Goal: Information Seeking & Learning: Learn about a topic

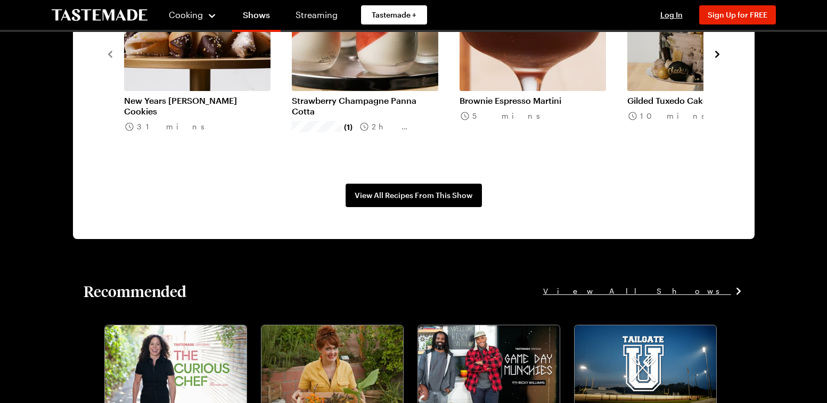
scroll to position [905, 0]
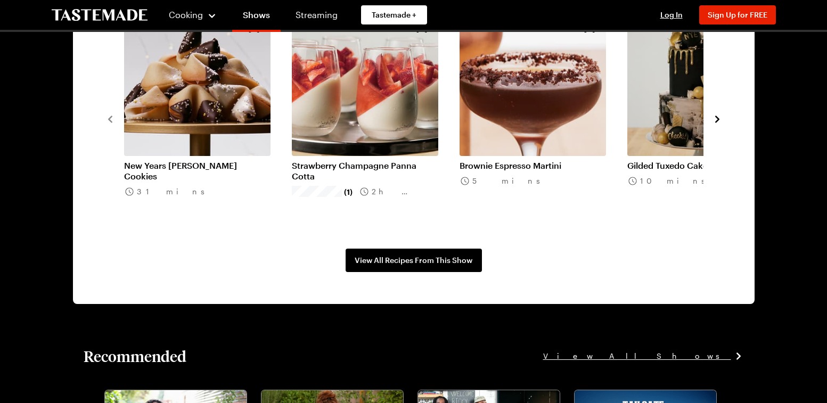
click at [712, 125] on icon "navigate to next item" at bounding box center [717, 119] width 11 height 11
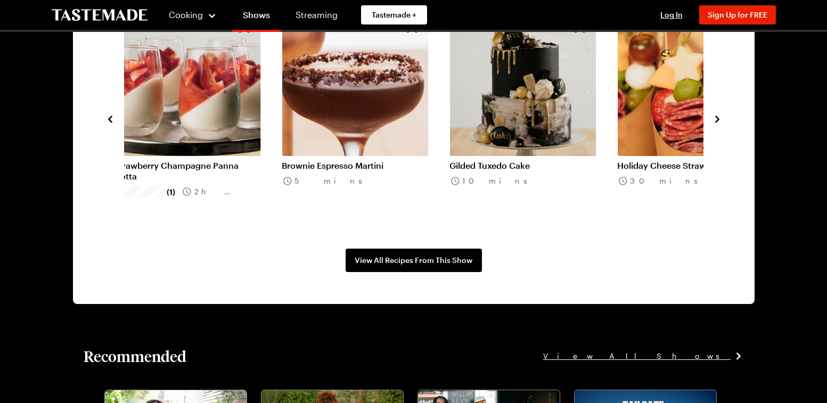
click at [712, 125] on icon "navigate to next item" at bounding box center [717, 119] width 11 height 11
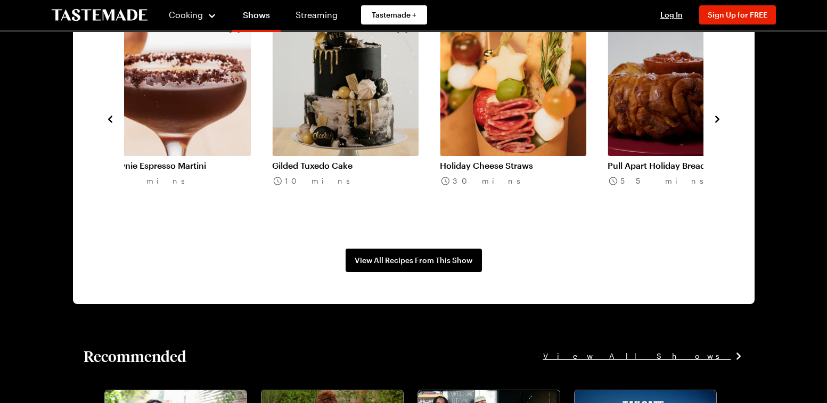
click at [712, 125] on icon "navigate to next item" at bounding box center [717, 119] width 11 height 11
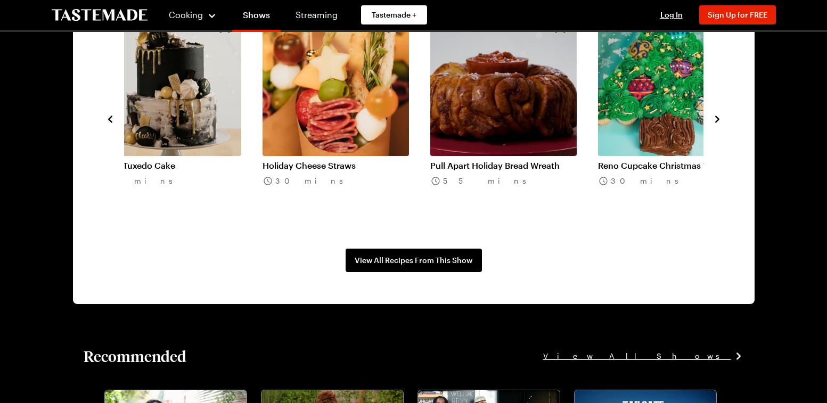
click at [712, 125] on icon "navigate to next item" at bounding box center [717, 119] width 11 height 11
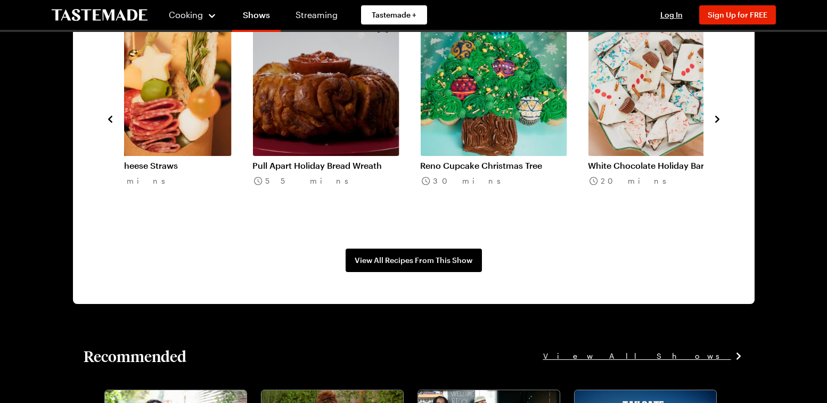
click at [712, 125] on icon "navigate to next item" at bounding box center [717, 119] width 11 height 11
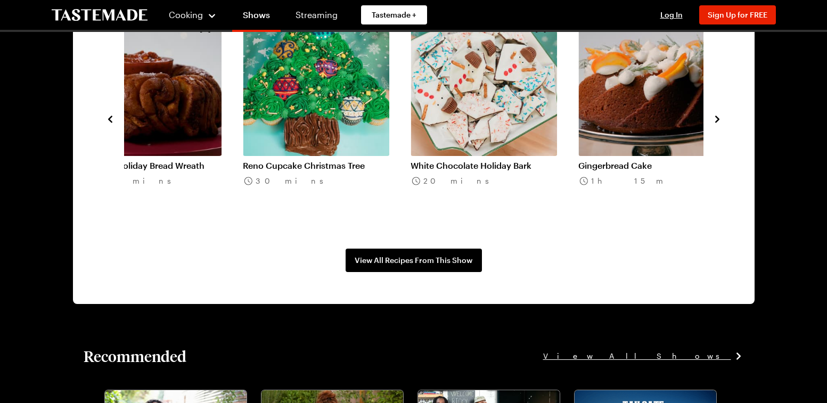
click at [712, 125] on icon "navigate to next item" at bounding box center [717, 119] width 11 height 11
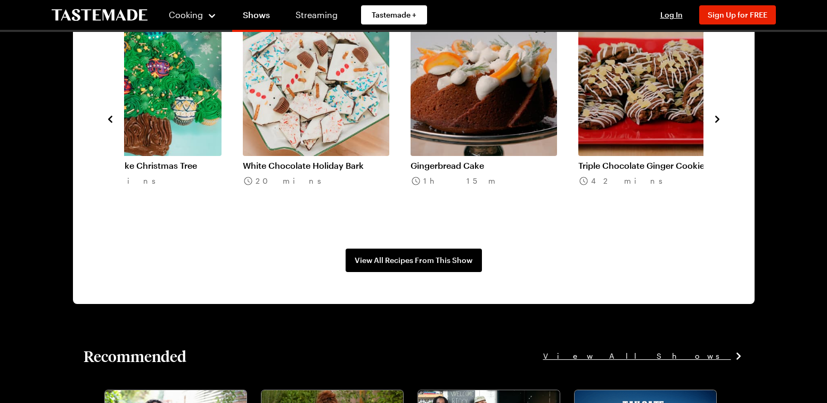
click at [712, 125] on icon "navigate to next item" at bounding box center [717, 119] width 11 height 11
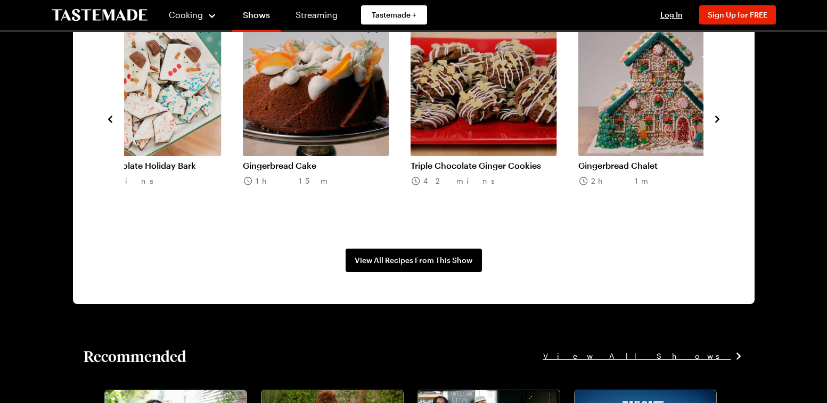
click at [356, 171] on link "Gingerbread Cake" at bounding box center [316, 165] width 146 height 11
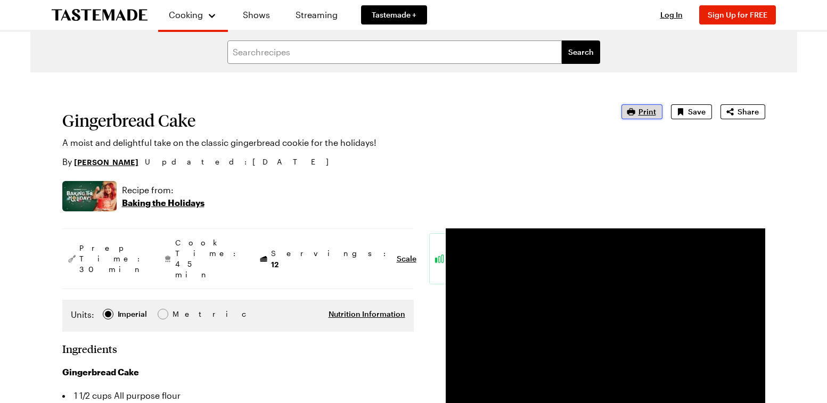
click at [639, 117] on span "Print" at bounding box center [648, 112] width 18 height 11
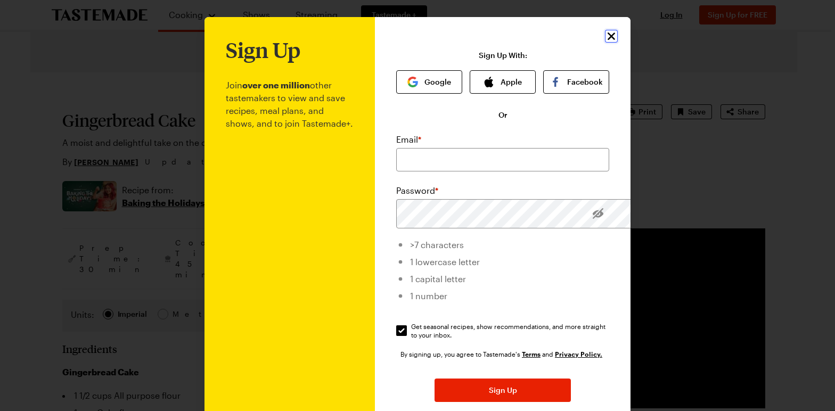
click at [618, 40] on icon "Close" at bounding box center [611, 36] width 13 height 13
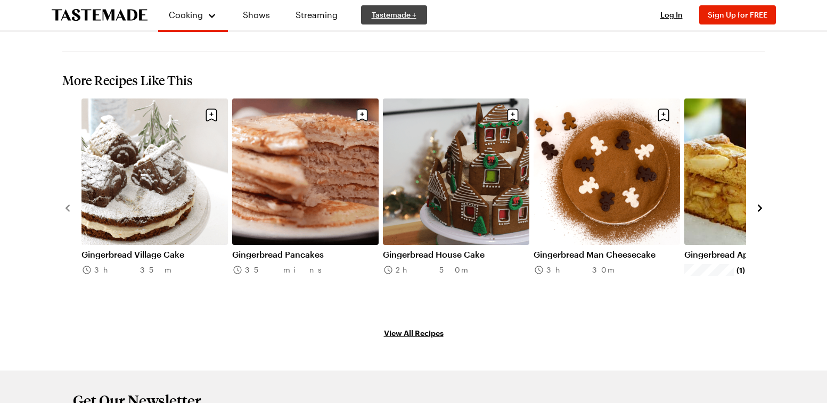
scroll to position [1331, 0]
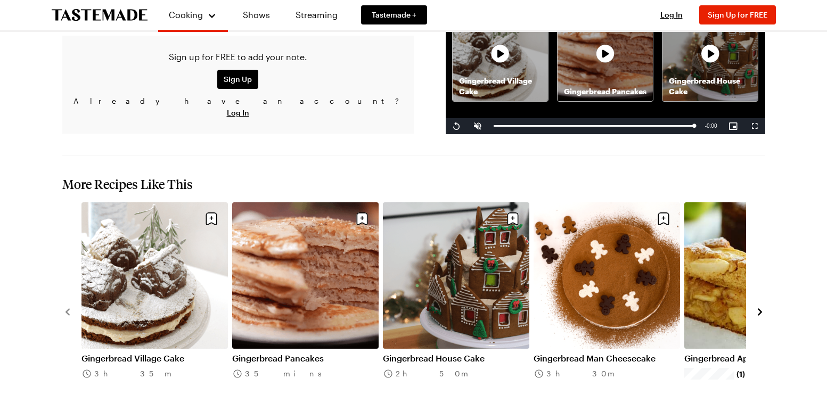
scroll to position [905, 0]
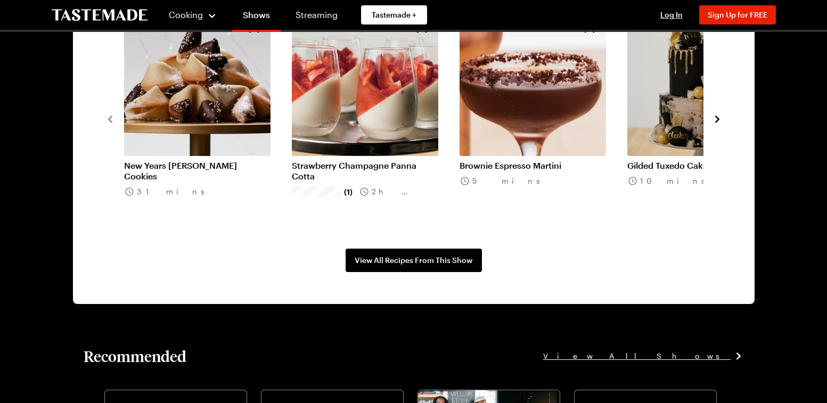
click at [712, 125] on icon "navigate to next item" at bounding box center [717, 119] width 11 height 11
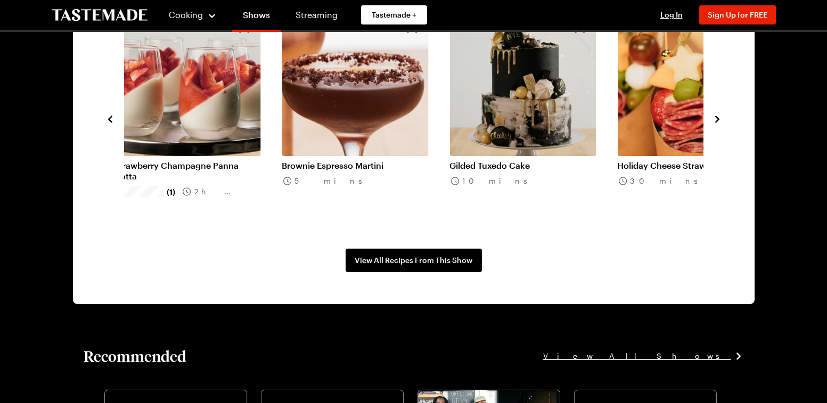
click at [712, 125] on icon "navigate to next item" at bounding box center [717, 119] width 11 height 11
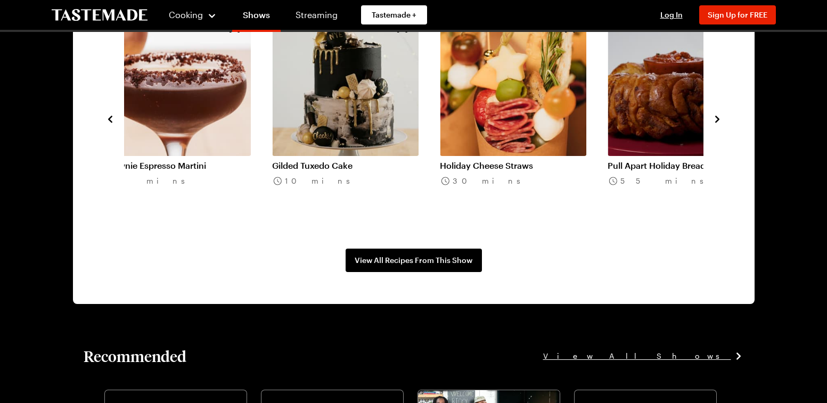
click at [712, 125] on icon "navigate to next item" at bounding box center [717, 119] width 11 height 11
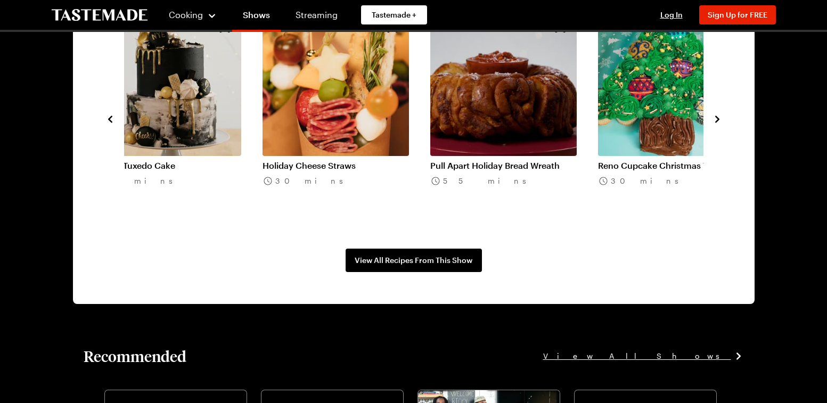
click at [712, 125] on icon "navigate to next item" at bounding box center [717, 119] width 11 height 11
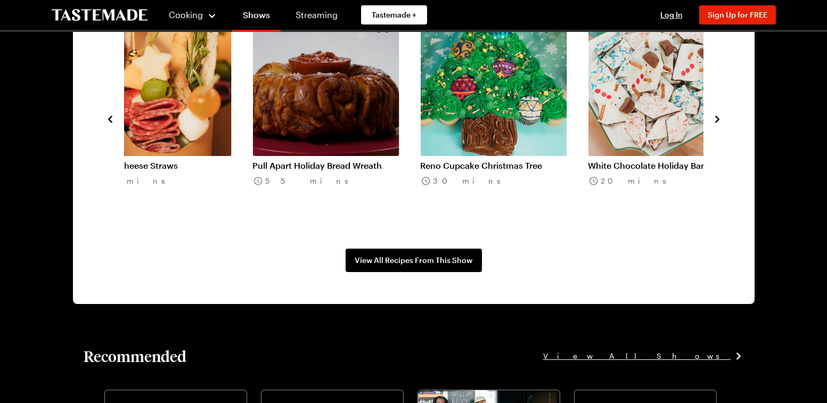
click at [712, 125] on icon "navigate to next item" at bounding box center [717, 119] width 11 height 11
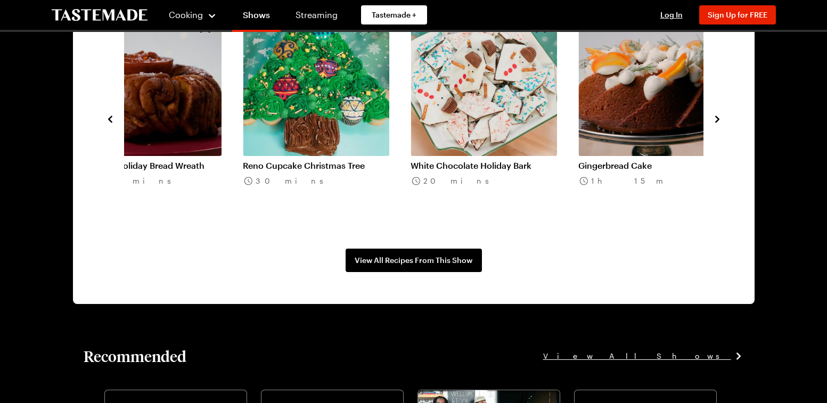
click at [712, 125] on icon "navigate to next item" at bounding box center [717, 119] width 11 height 11
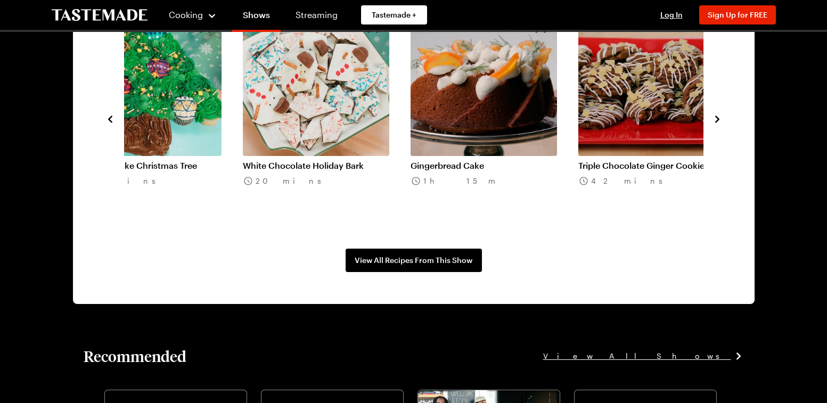
click at [712, 125] on icon "navigate to next item" at bounding box center [717, 119] width 11 height 11
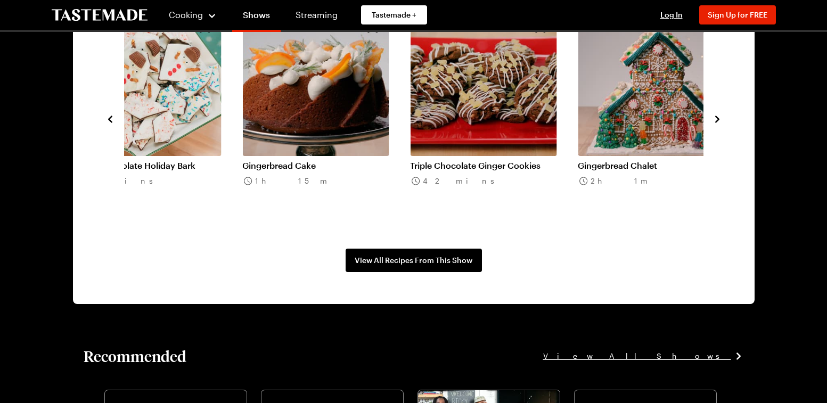
click at [712, 125] on icon "navigate to next item" at bounding box center [717, 119] width 11 height 11
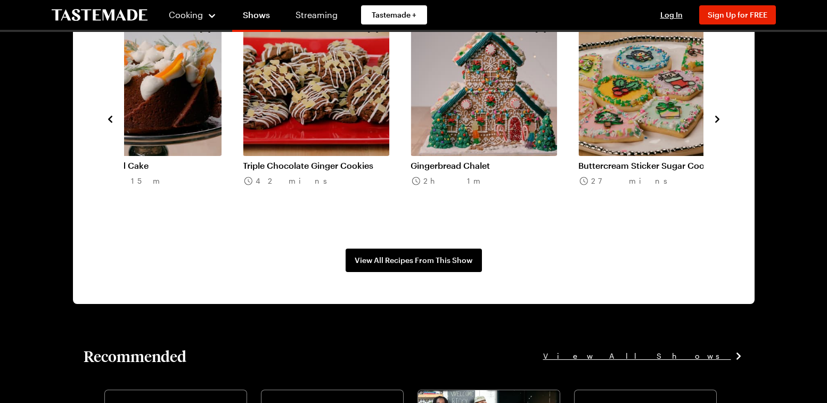
click at [712, 125] on icon "navigate to next item" at bounding box center [717, 119] width 11 height 11
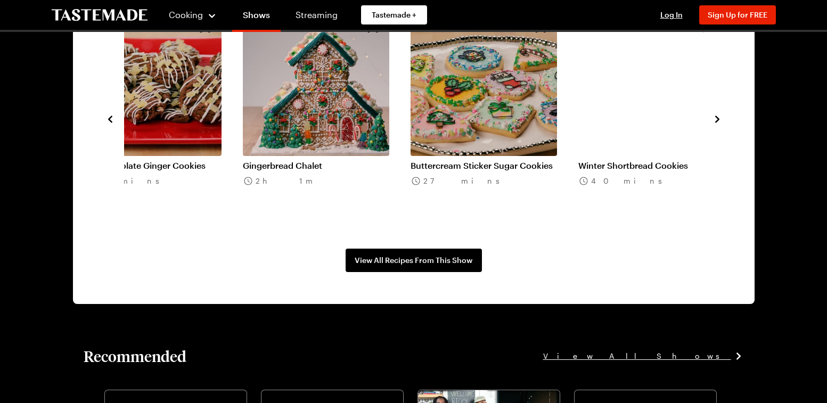
click at [712, 125] on icon "navigate to next item" at bounding box center [717, 119] width 11 height 11
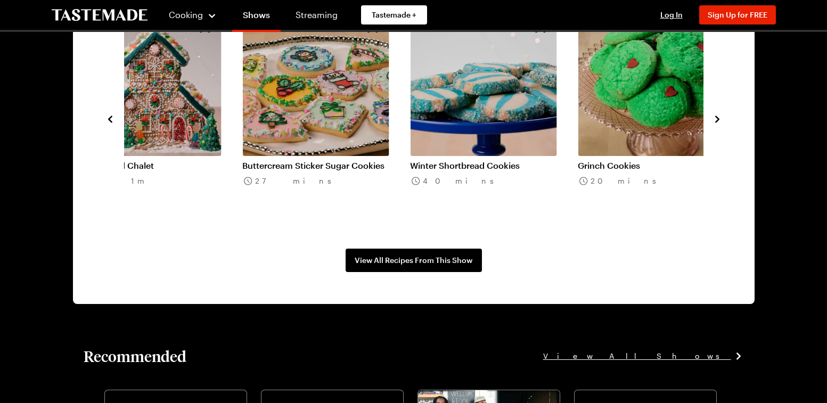
click at [712, 125] on icon "navigate to next item" at bounding box center [717, 119] width 11 height 11
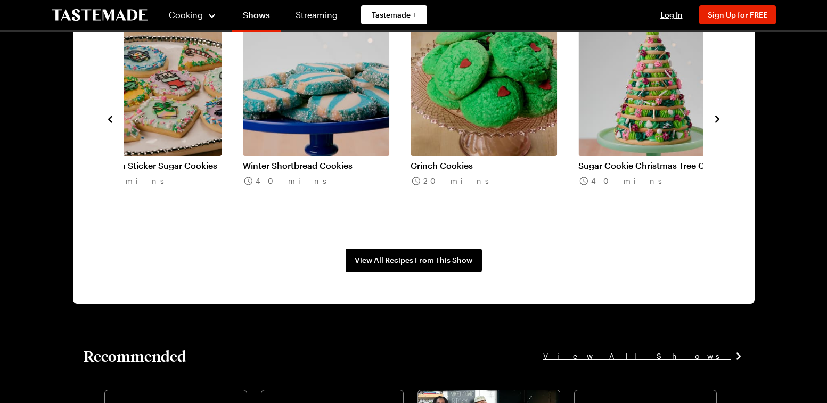
click at [712, 125] on icon "navigate to next item" at bounding box center [717, 119] width 11 height 11
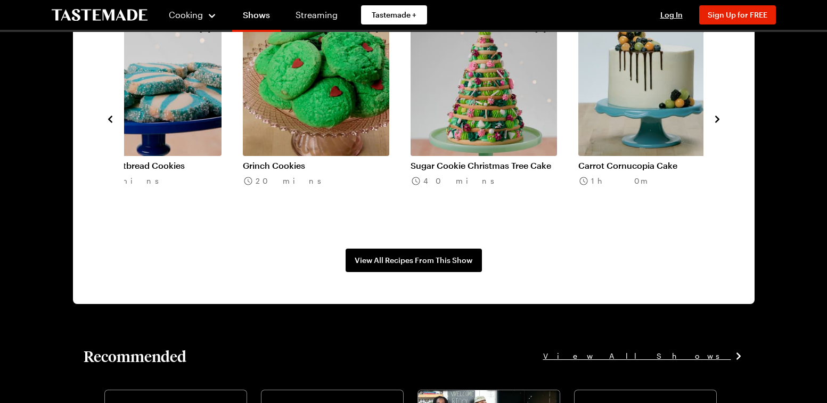
click at [712, 125] on icon "navigate to next item" at bounding box center [717, 119] width 11 height 11
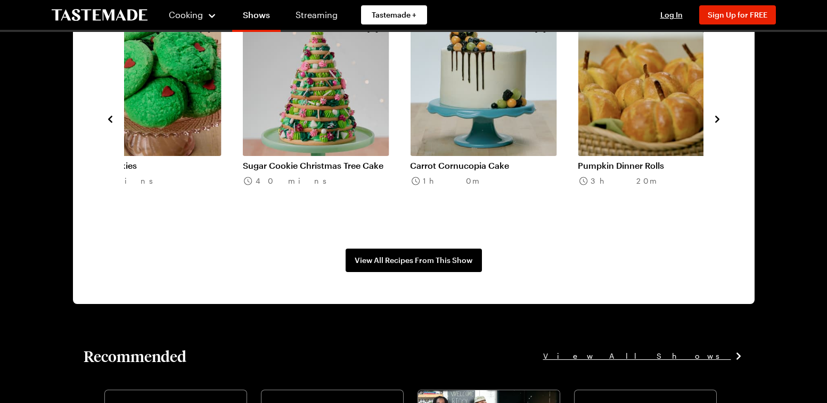
click at [712, 125] on icon "navigate to next item" at bounding box center [717, 119] width 11 height 11
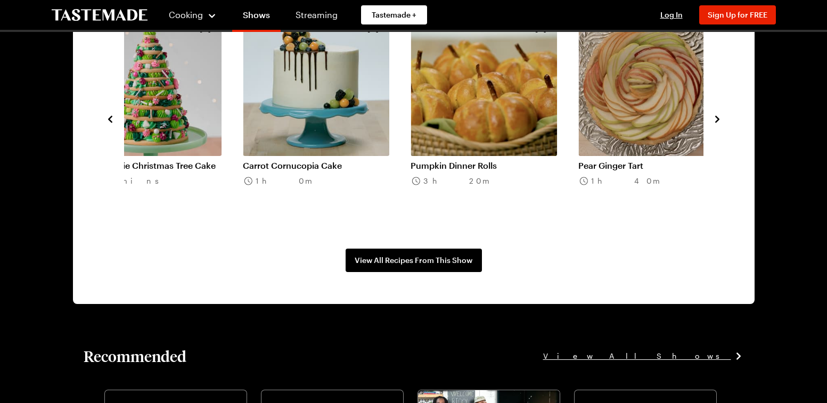
click at [712, 125] on icon "navigate to next item" at bounding box center [717, 119] width 11 height 11
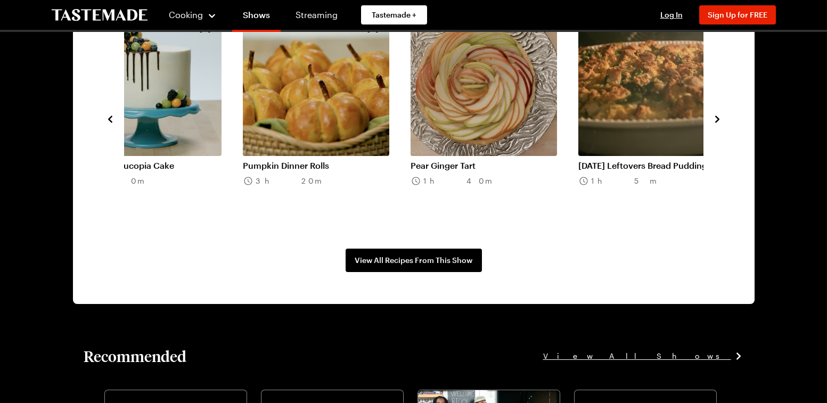
click at [712, 125] on icon "navigate to next item" at bounding box center [717, 119] width 11 height 11
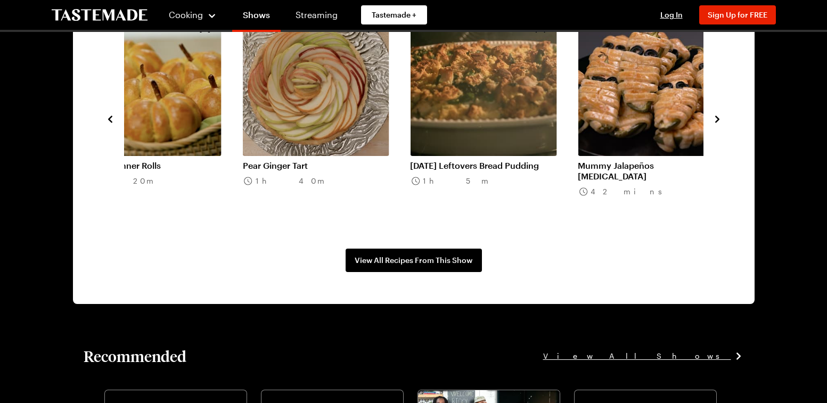
click at [712, 125] on icon "navigate to next item" at bounding box center [717, 119] width 11 height 11
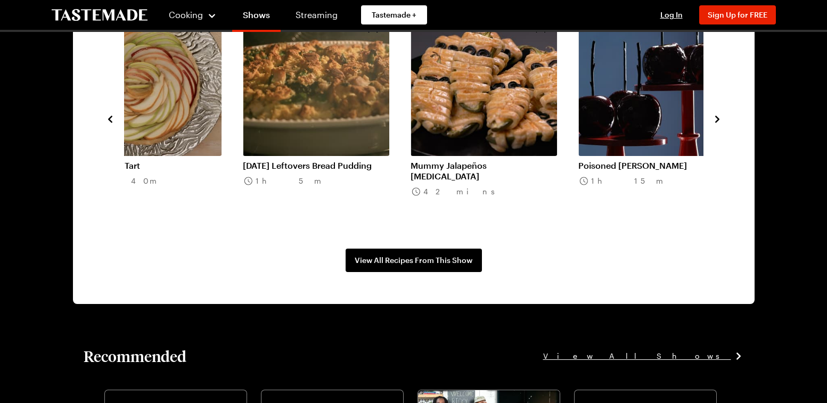
click at [712, 125] on icon "navigate to next item" at bounding box center [717, 119] width 11 height 11
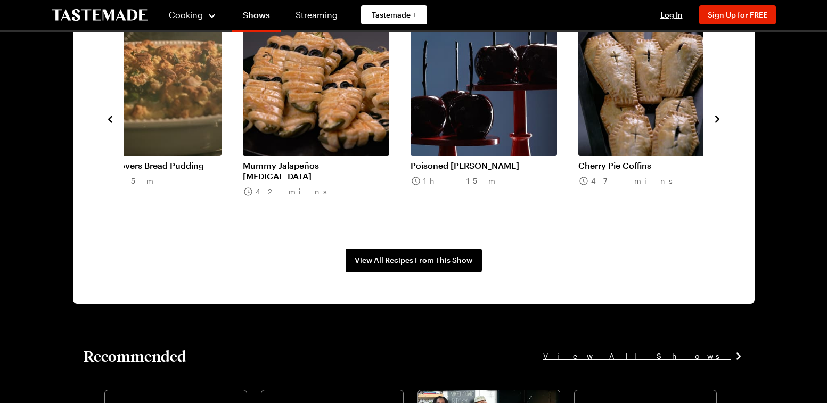
click at [712, 125] on icon "navigate to next item" at bounding box center [717, 119] width 11 height 11
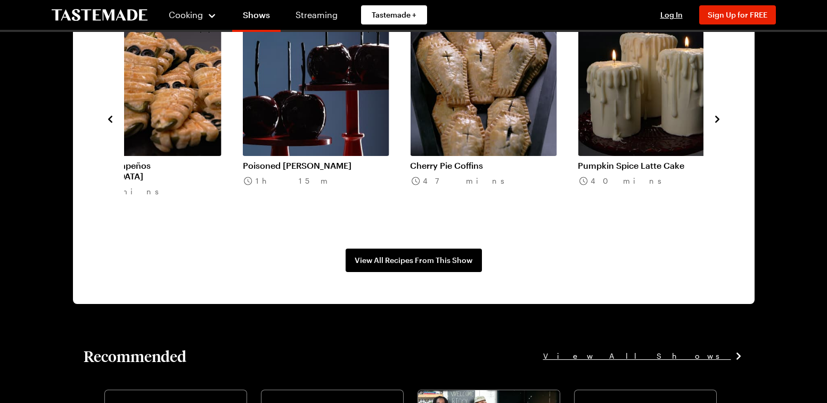
click at [712, 125] on icon "navigate to next item" at bounding box center [717, 119] width 11 height 11
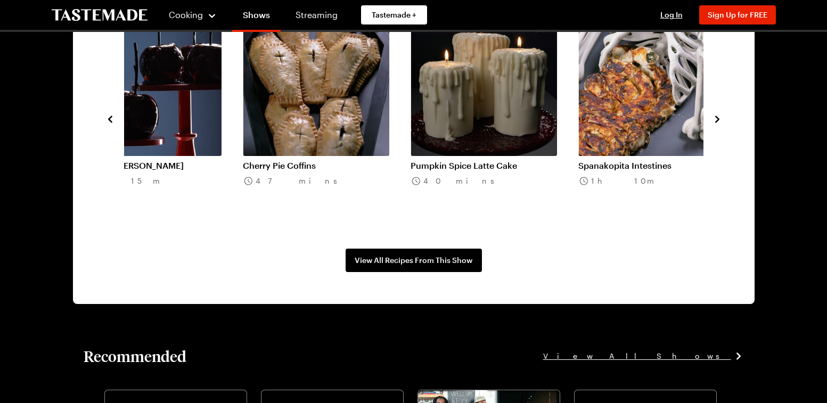
click at [712, 125] on icon "navigate to next item" at bounding box center [717, 119] width 11 height 11
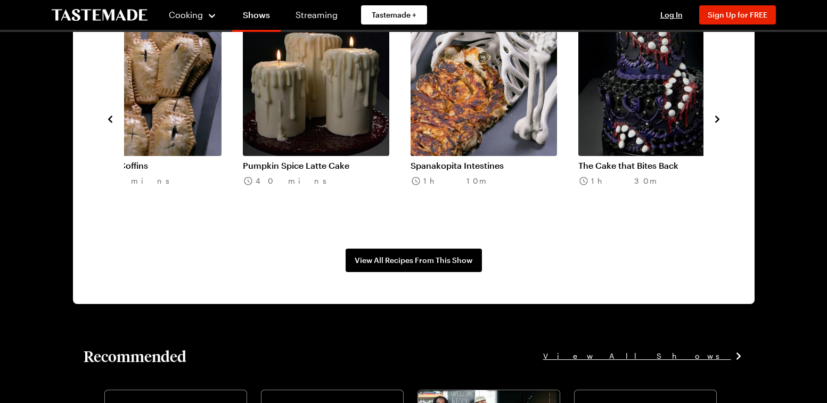
click at [712, 125] on icon "navigate to next item" at bounding box center [717, 119] width 11 height 11
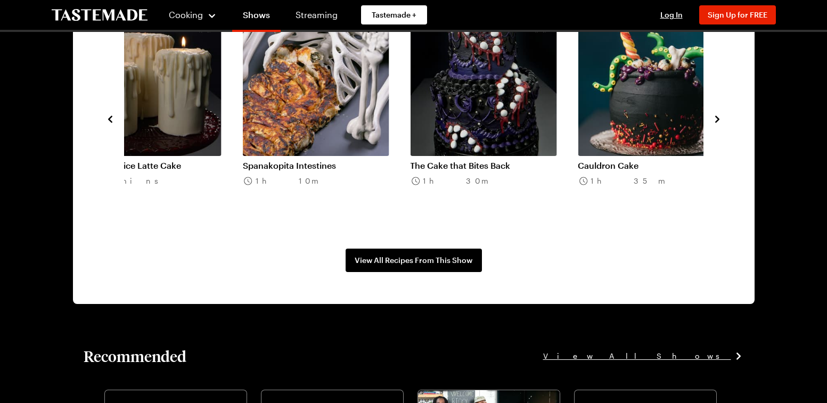
click at [712, 125] on icon "navigate to next item" at bounding box center [717, 119] width 11 height 11
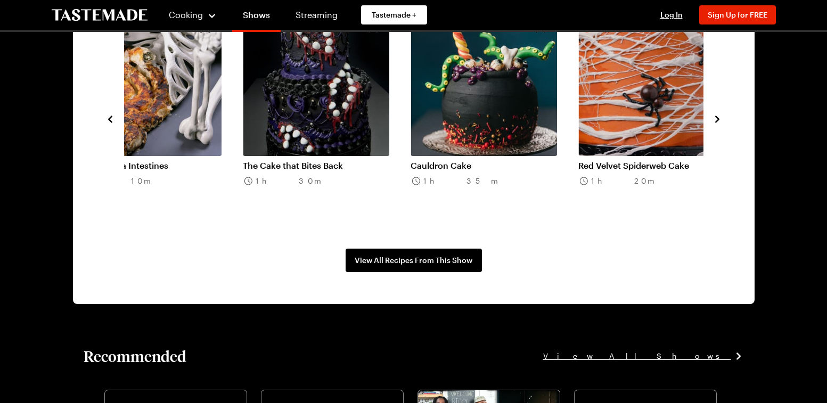
click at [712, 125] on icon "navigate to next item" at bounding box center [717, 119] width 11 height 11
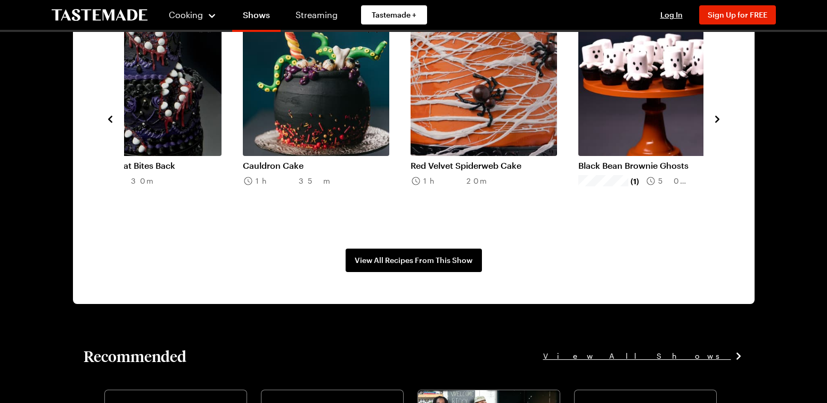
click at [712, 125] on icon "navigate to next item" at bounding box center [717, 119] width 11 height 11
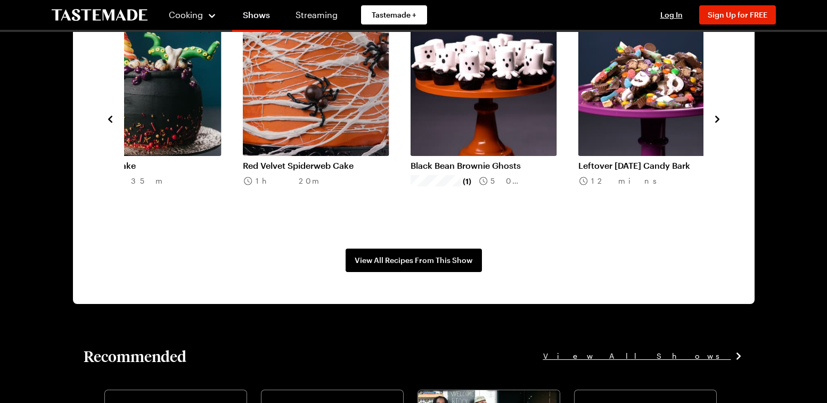
click at [557, 171] on link "Black Bean Brownie Ghosts" at bounding box center [484, 165] width 146 height 11
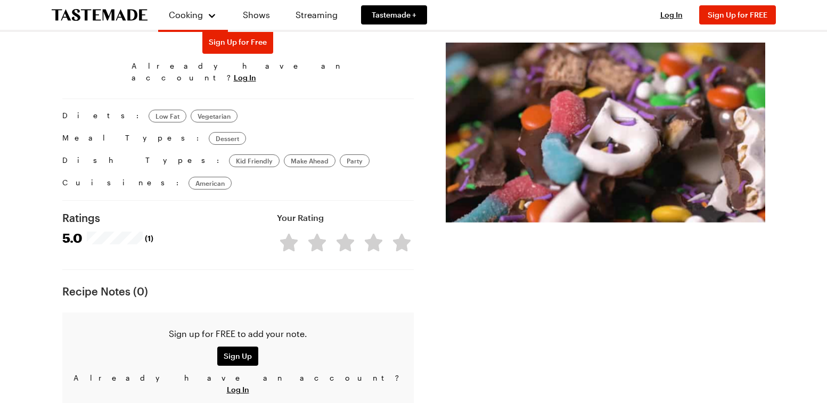
scroll to position [959, 0]
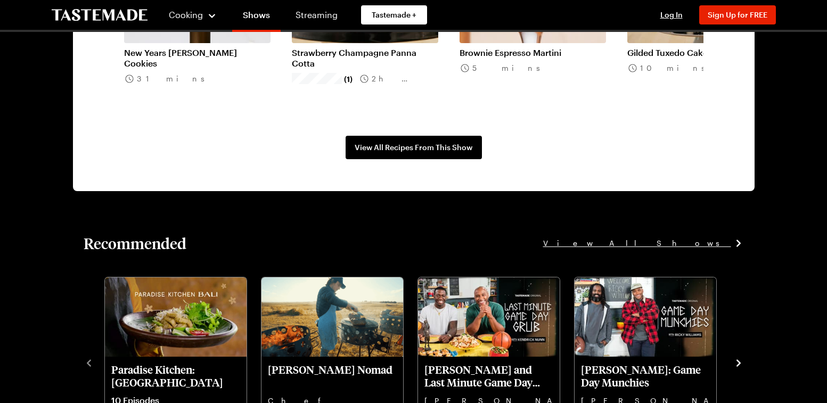
scroll to position [1065, 0]
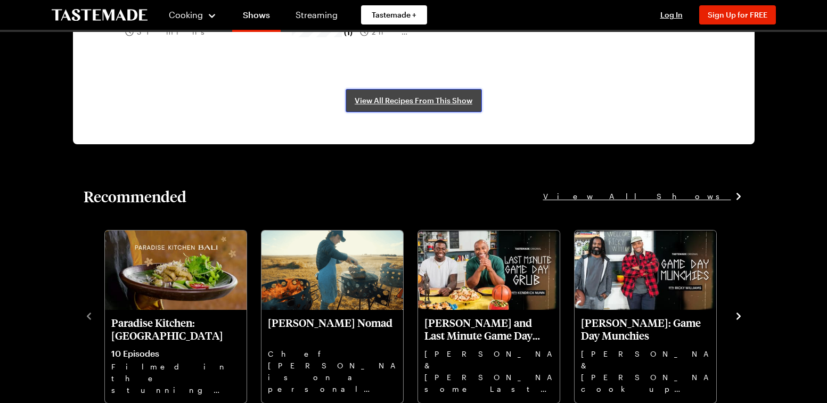
click at [446, 106] on span "View All Recipes From This Show" at bounding box center [414, 100] width 118 height 11
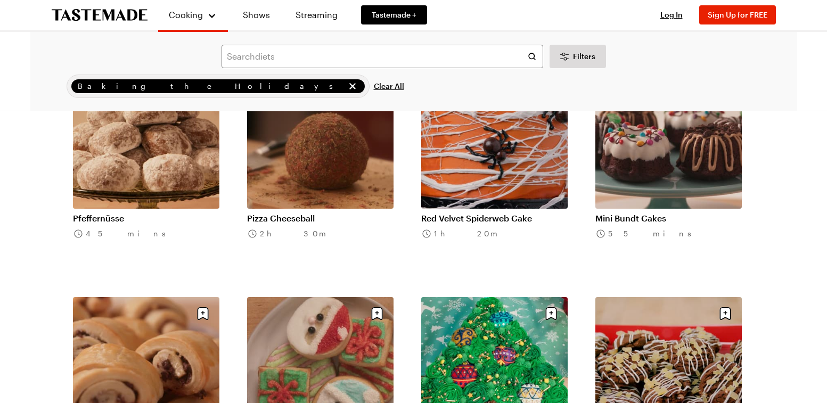
scroll to position [2237, 0]
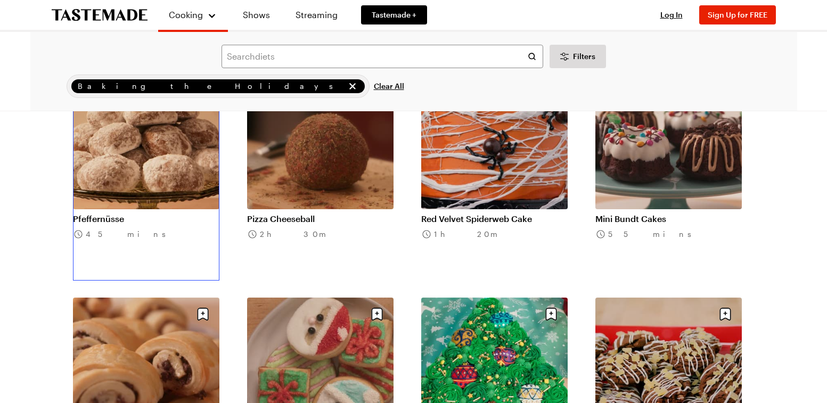
click at [197, 224] on link "Pfeffernüsse" at bounding box center [146, 219] width 146 height 11
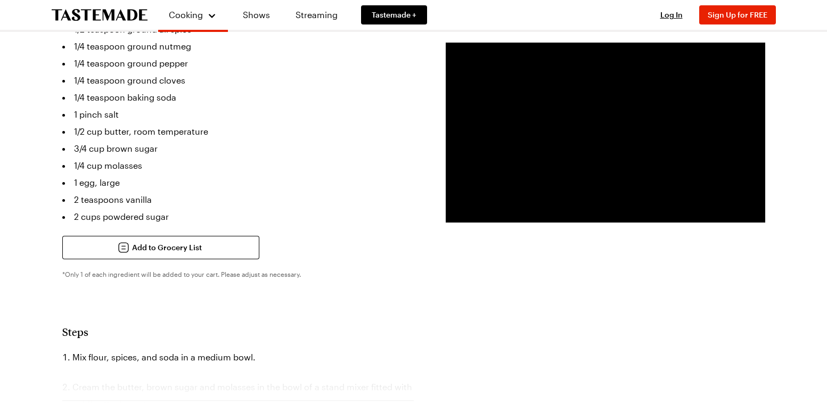
scroll to position [373, 0]
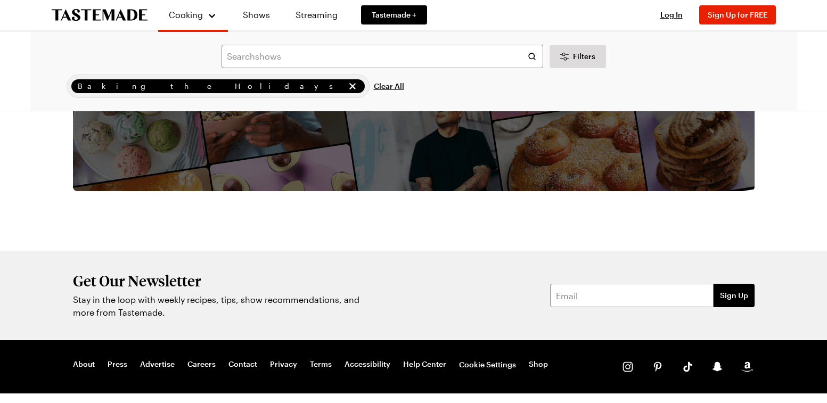
scroll to position [4421, 0]
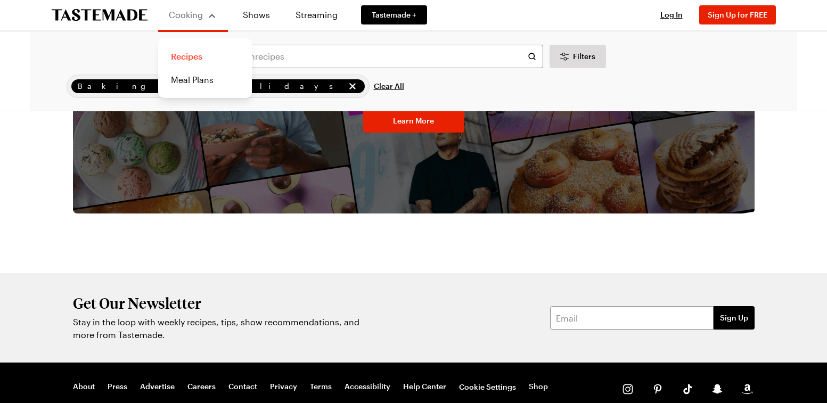
click at [203, 61] on link "Recipes" at bounding box center [205, 56] width 81 height 23
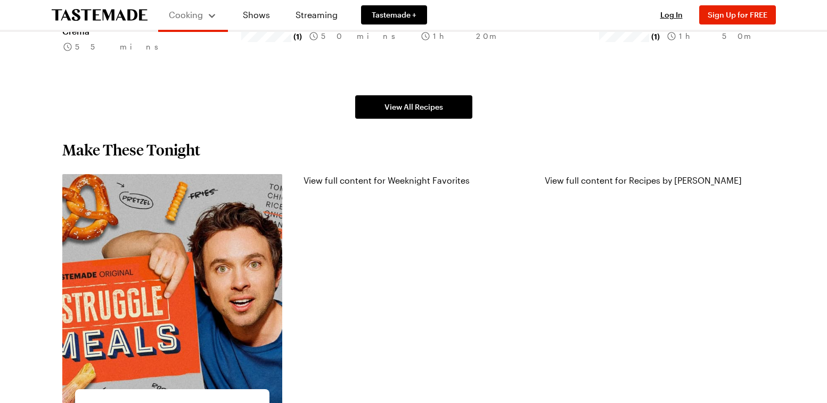
scroll to position [852, 0]
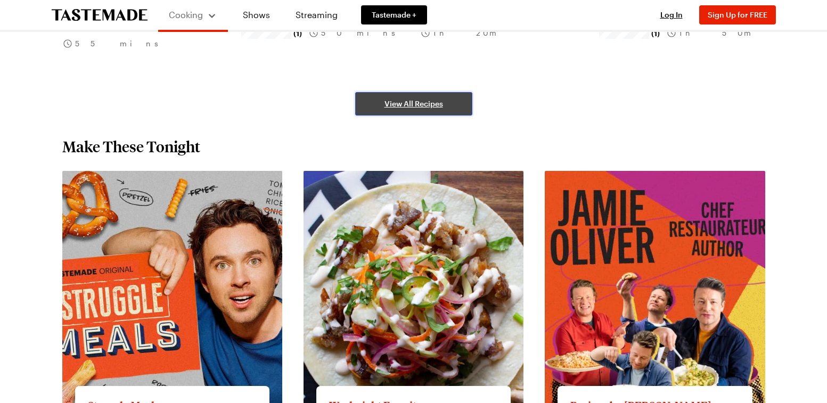
click at [385, 109] on span "View All Recipes" at bounding box center [414, 104] width 59 height 11
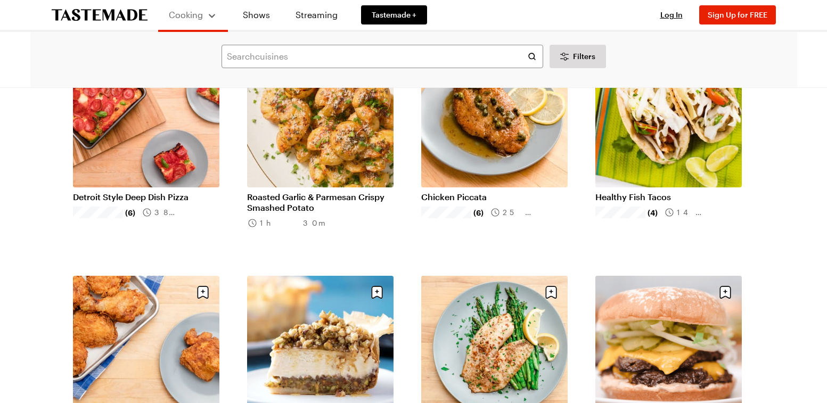
scroll to position [852, 0]
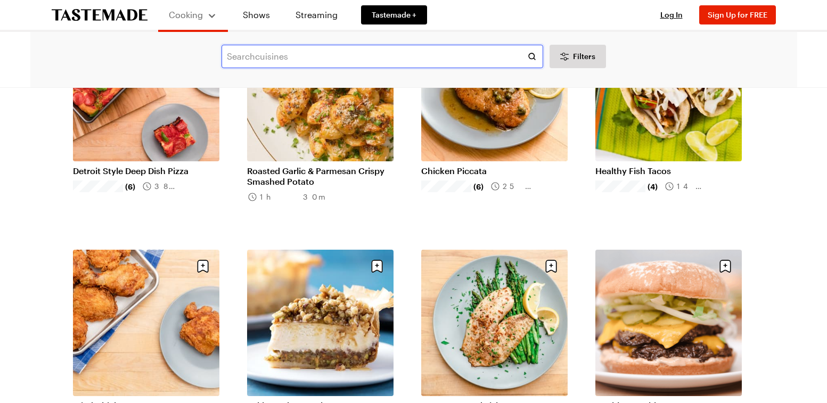
click at [403, 57] on input "text" at bounding box center [383, 56] width 322 height 23
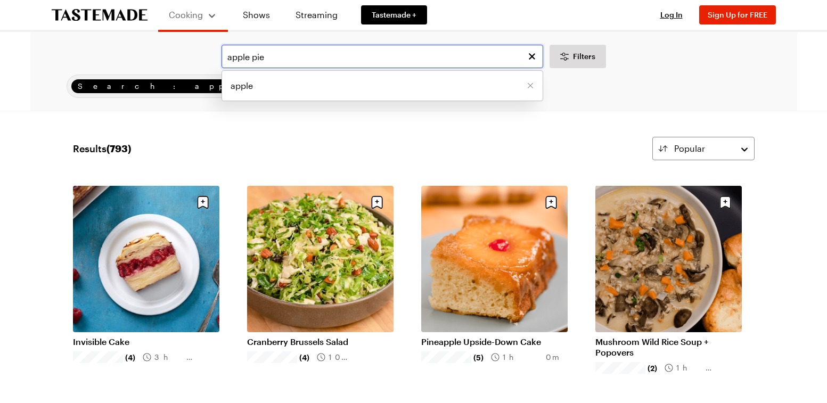
type input "apple pie"
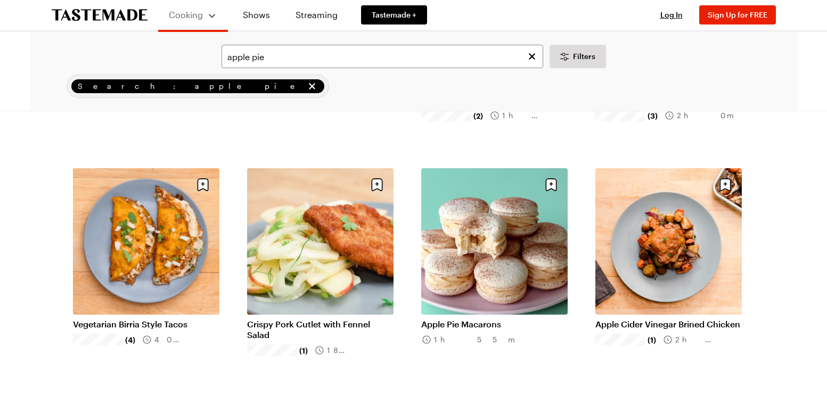
scroll to position [266, 0]
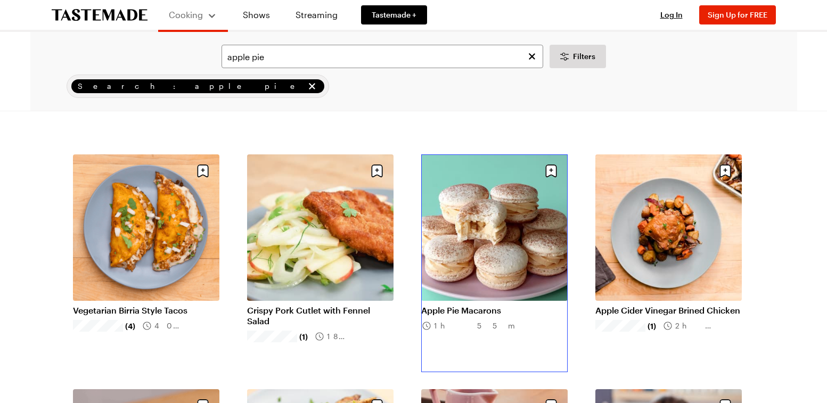
click at [516, 309] on link "Apple Pie Macarons" at bounding box center [494, 310] width 146 height 11
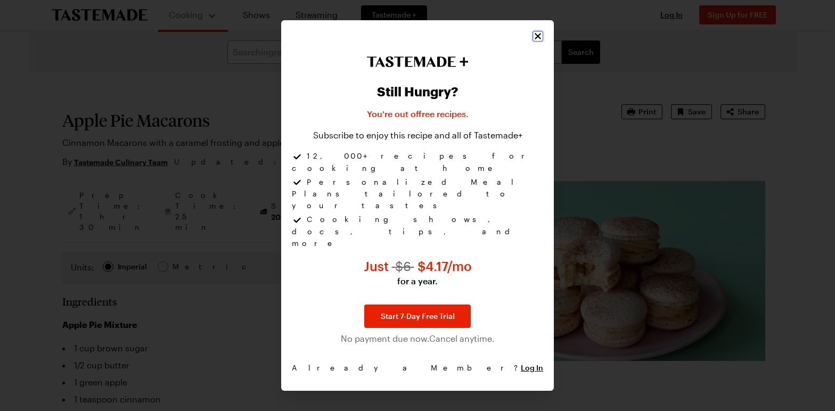
click at [543, 34] on icon "Close" at bounding box center [538, 36] width 11 height 11
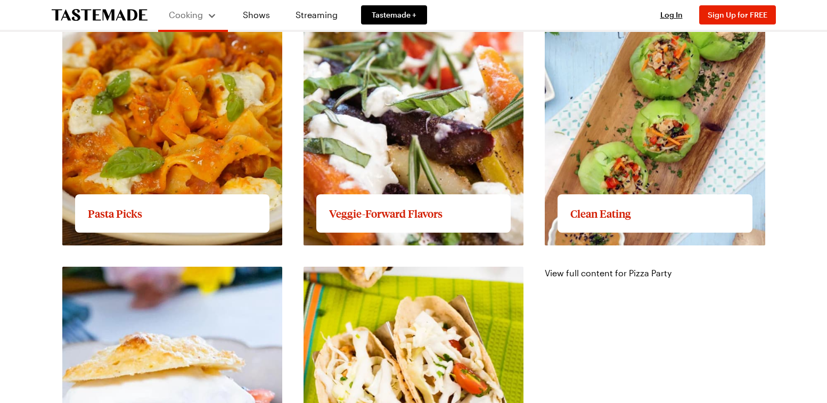
scroll to position [1598, 0]
